Goal: Find contact information: Find contact information

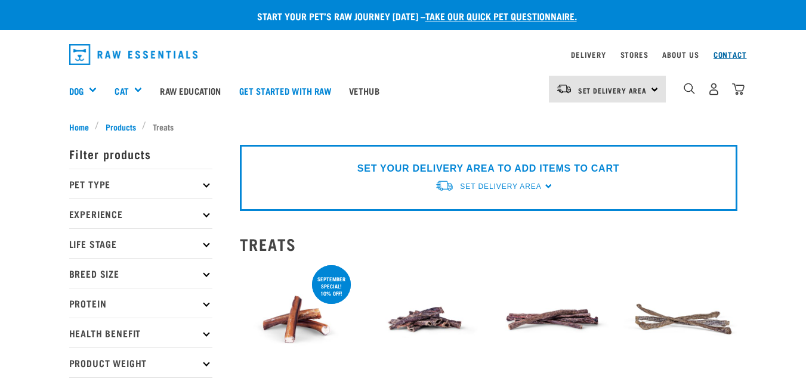
click at [727, 53] on link "Contact" at bounding box center [729, 54] width 33 height 4
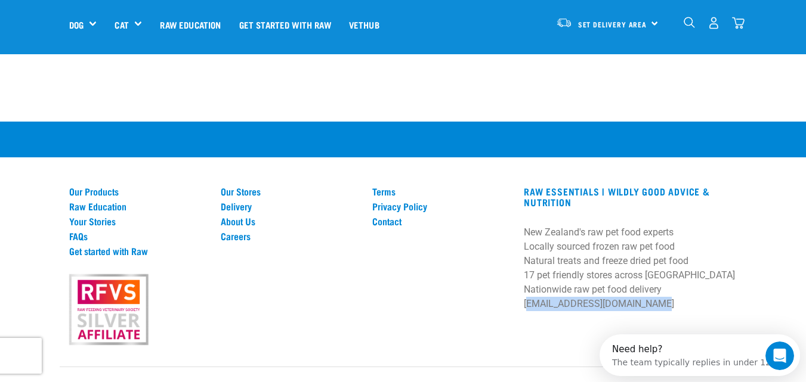
drag, startPoint x: 523, startPoint y: 272, endPoint x: 645, endPoint y: 270, distance: 122.9
click at [645, 270] on div "RAW ESSENTIALS | Wildly Good Advice & Nutrition New Zealand's raw pet food expe…" at bounding box center [630, 252] width 227 height 133
copy p "[EMAIL_ADDRESS][DOMAIN_NAME]"
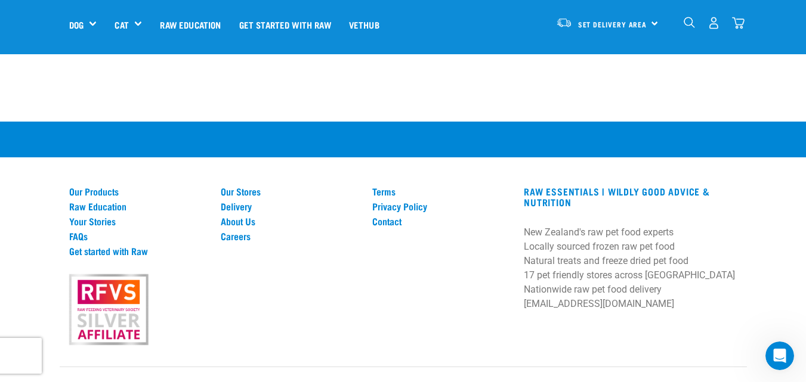
drag, startPoint x: 107, startPoint y: 358, endPoint x: 188, endPoint y: 365, distance: 80.8
copy em "Raw Essentials Limited"
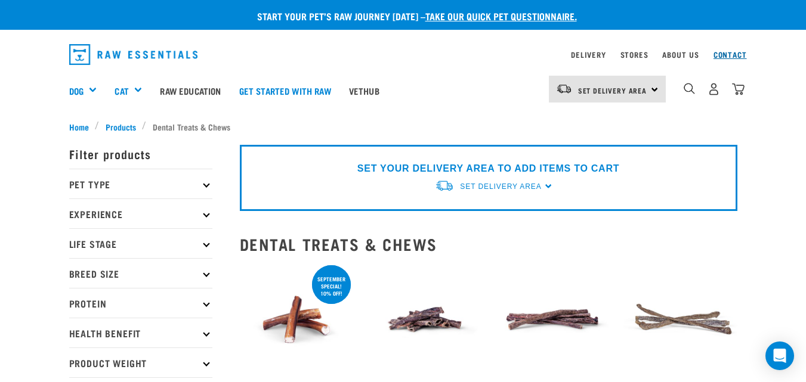
click at [735, 55] on link "Contact" at bounding box center [729, 54] width 33 height 4
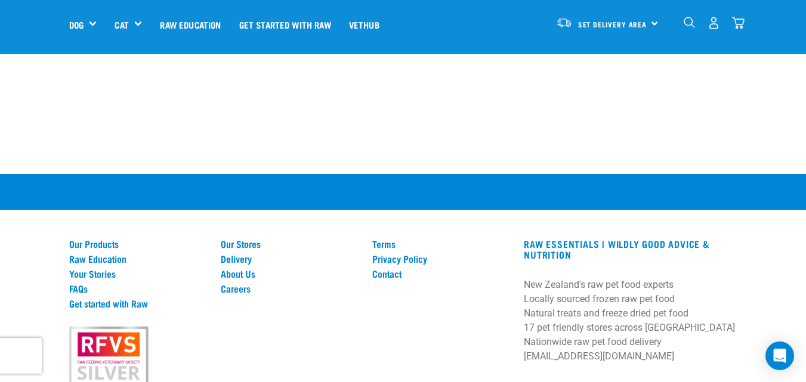
scroll to position [827, 0]
